Goal: Check status: Check status

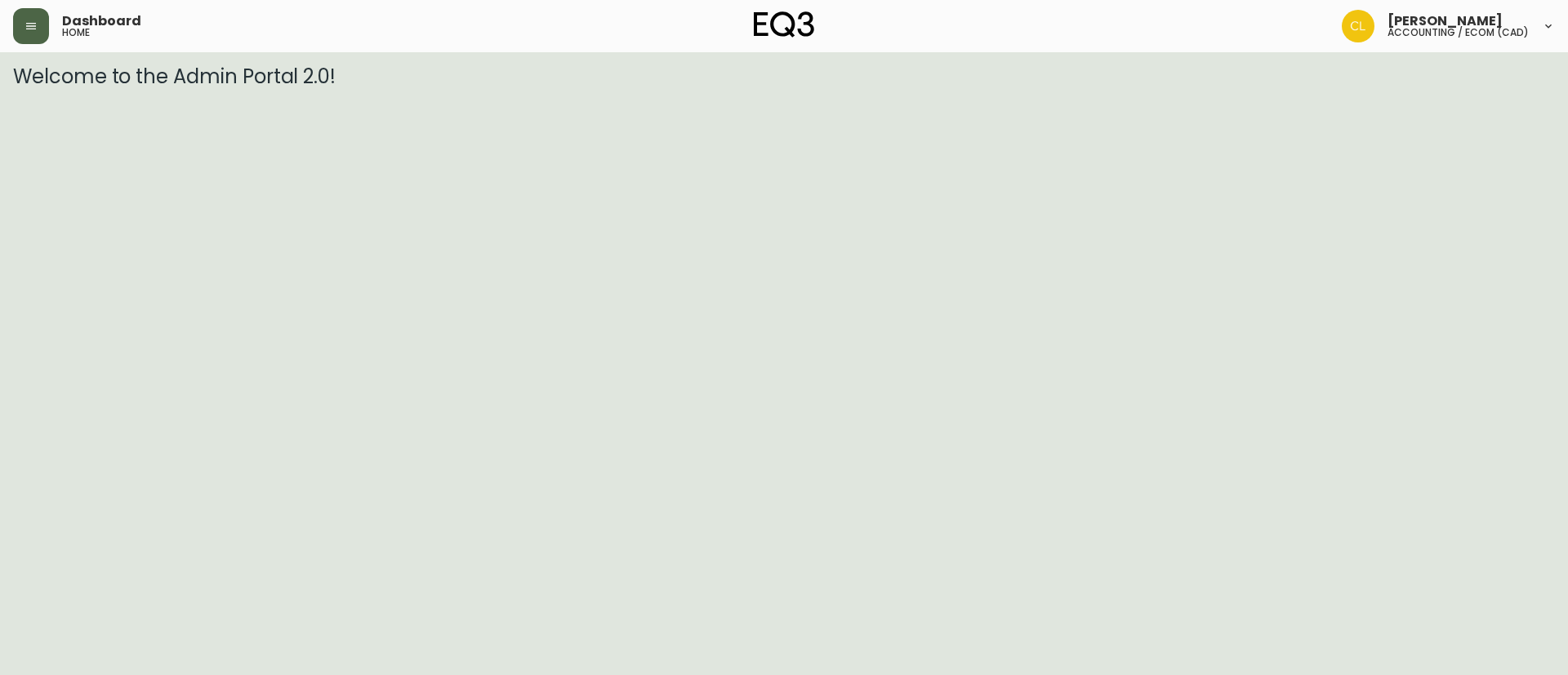
click at [27, 21] on icon "button" at bounding box center [31, 26] width 13 height 13
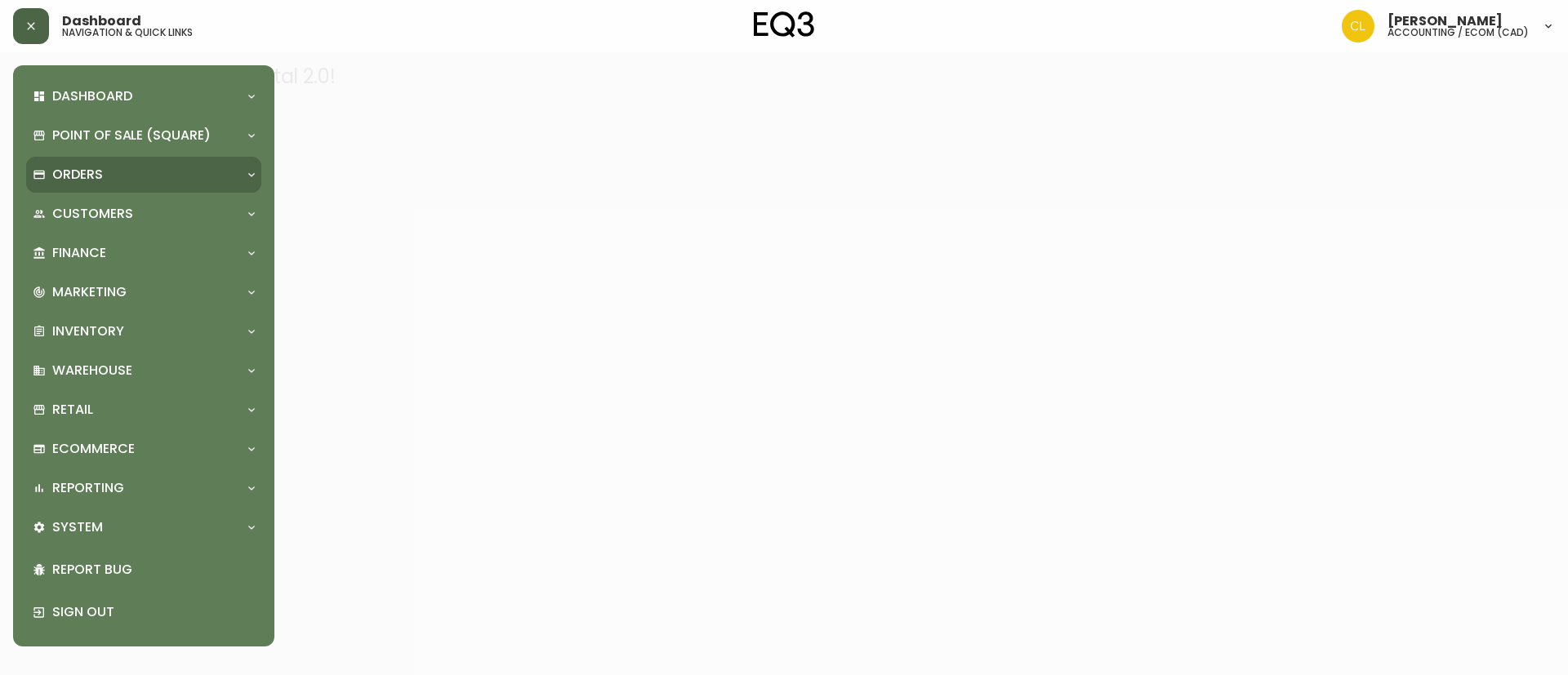
click at [95, 162] on div "Orders" at bounding box center [144, 175] width 236 height 36
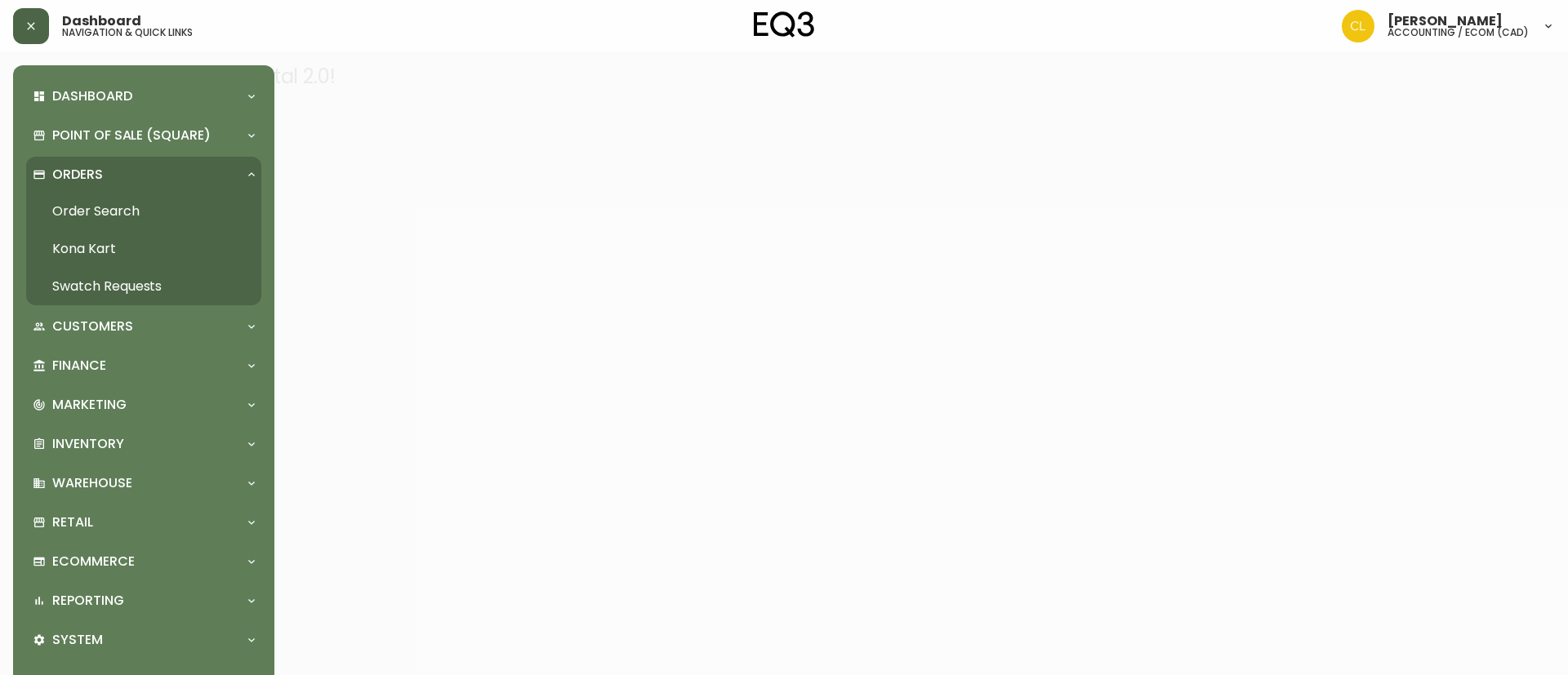
click at [113, 209] on link "Order Search" at bounding box center [144, 212] width 236 height 38
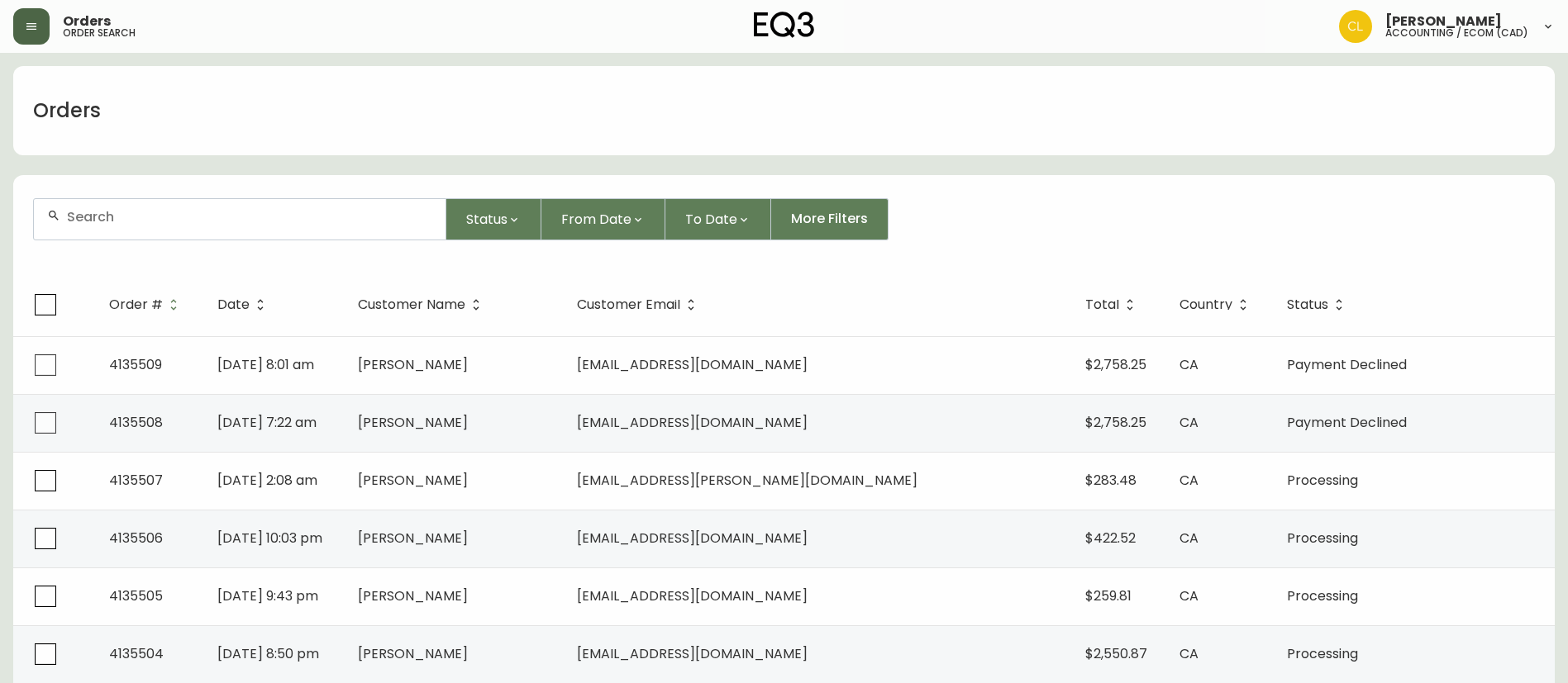
click at [284, 218] on input "text" at bounding box center [249, 216] width 365 height 16
paste input "884452621030"
type input "884452621030"
